Goal: Information Seeking & Learning: Learn about a topic

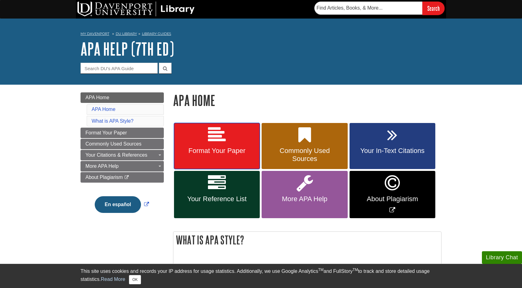
click at [228, 141] on link "Format Your Paper" at bounding box center [217, 146] width 86 height 46
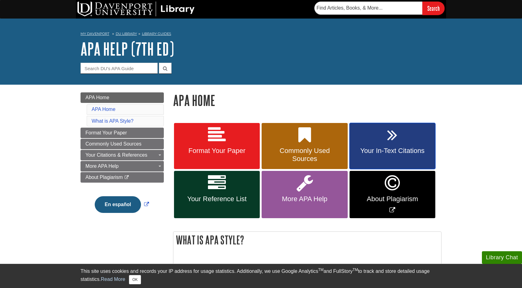
click at [369, 146] on link "Your In-Text Citations" at bounding box center [393, 146] width 86 height 46
click at [207, 193] on link "Your Reference List" at bounding box center [217, 194] width 86 height 47
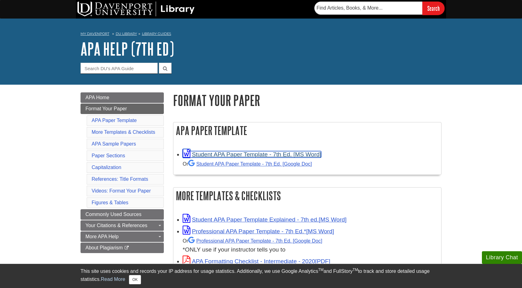
click at [243, 156] on link "Student APA Paper Template - 7th Ed. [MS Word]" at bounding box center [252, 154] width 139 height 6
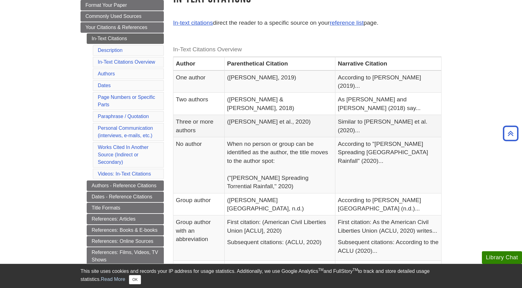
scroll to position [104, 0]
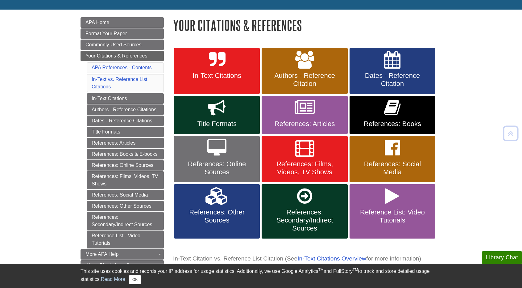
scroll to position [75, 0]
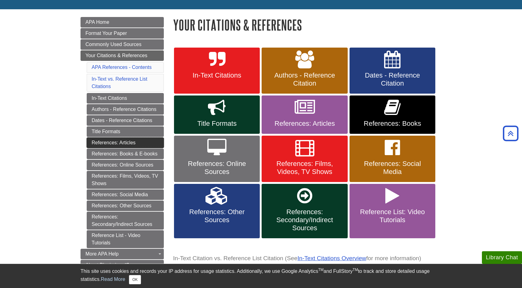
click at [139, 139] on link "References: Articles" at bounding box center [125, 142] width 77 height 10
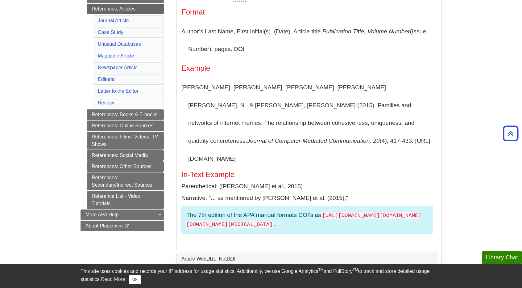
scroll to position [178, 0]
